Goal: Navigation & Orientation: Find specific page/section

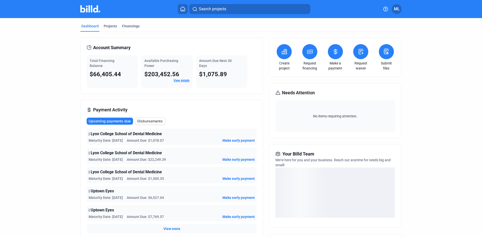
click at [106, 27] on div "Projects" at bounding box center [110, 26] width 13 height 5
